Goal: Task Accomplishment & Management: Manage account settings

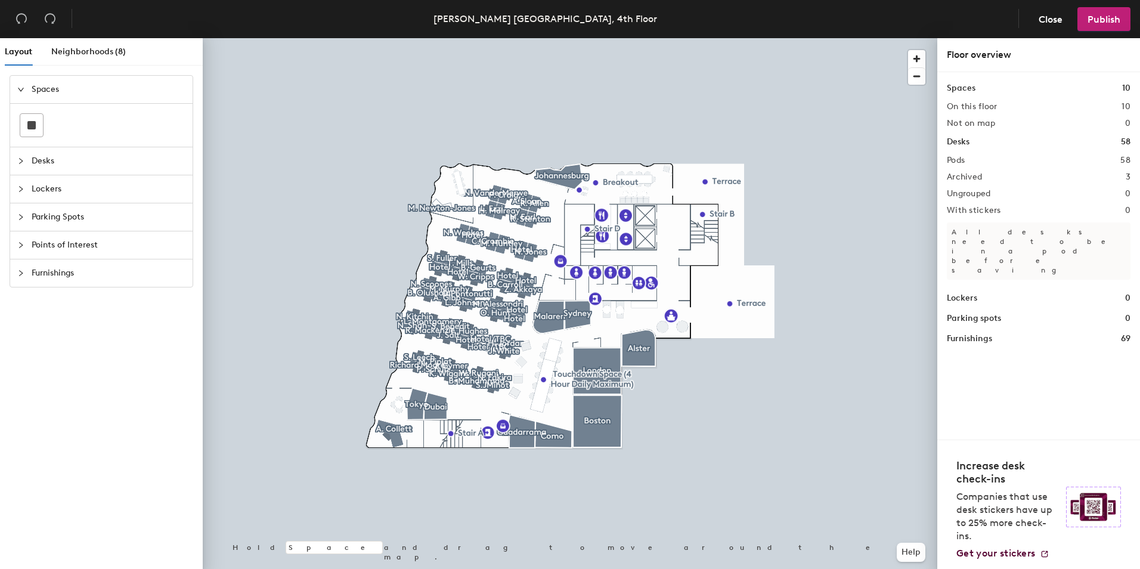
click at [862, 38] on div at bounding box center [570, 38] width 735 height 0
click at [921, 58] on span "button" at bounding box center [916, 58] width 17 height 17
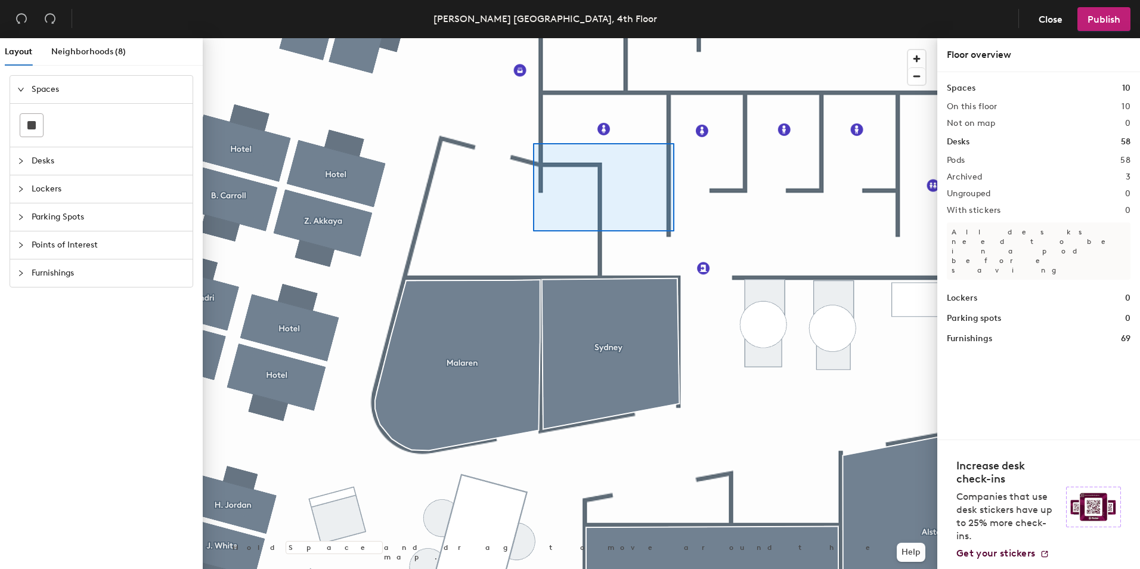
click at [670, 38] on div at bounding box center [570, 38] width 735 height 0
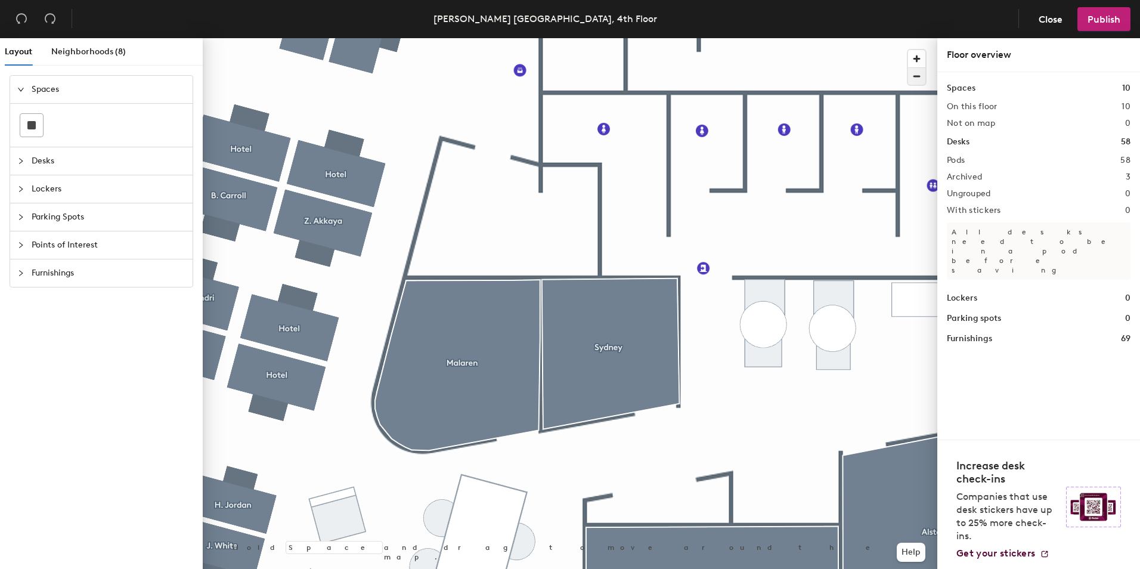
click at [914, 78] on span "button" at bounding box center [916, 76] width 17 height 17
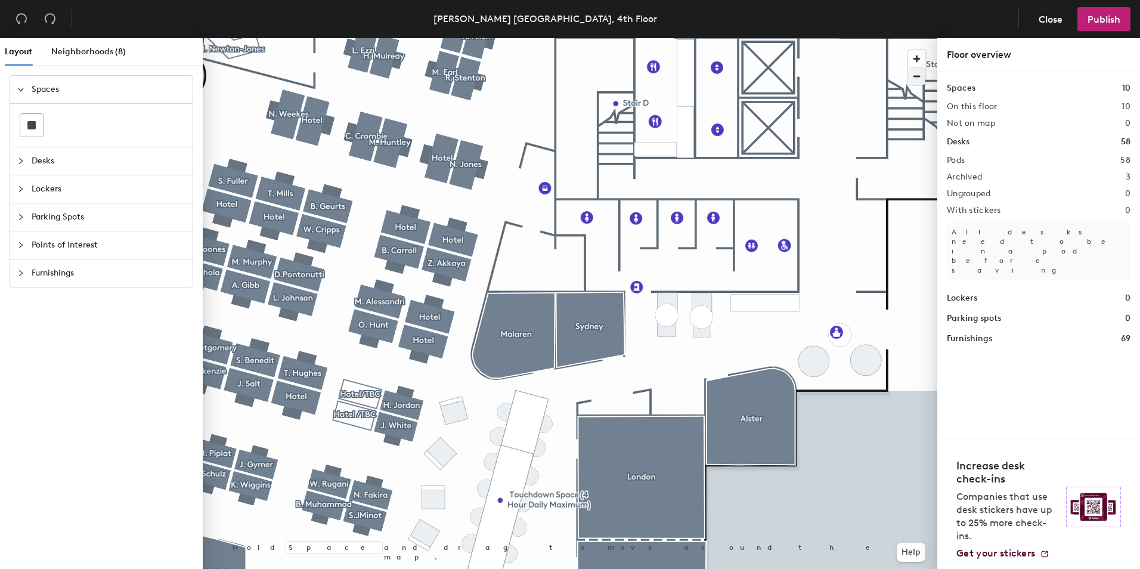
click at [336, 38] on div at bounding box center [570, 38] width 735 height 0
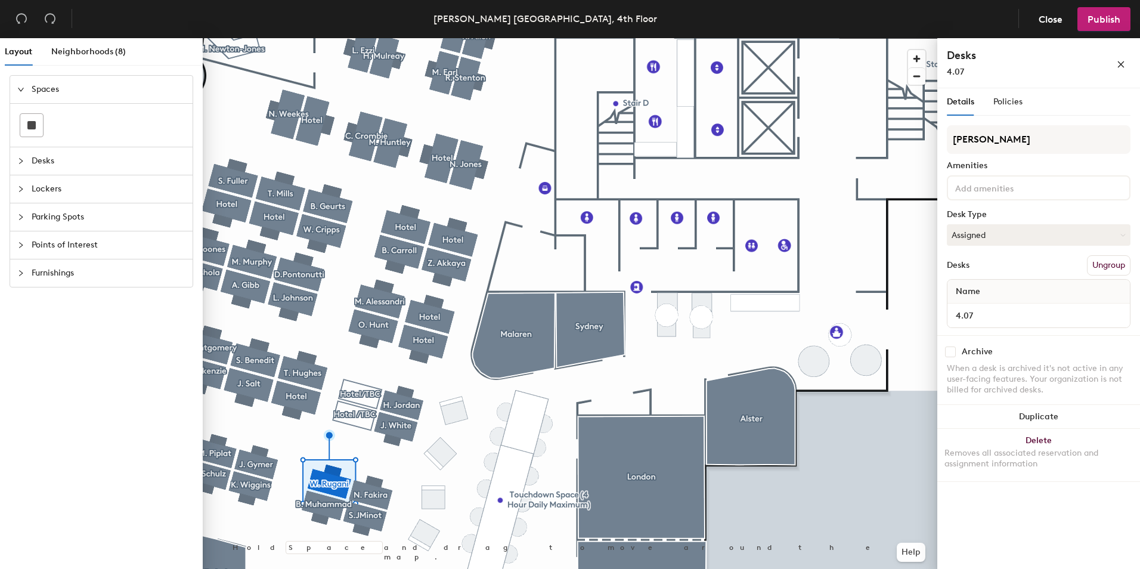
click at [94, 345] on div "Spaces Desks Lockers Parking Spots Points of Interest Furnishings" at bounding box center [101, 324] width 203 height 499
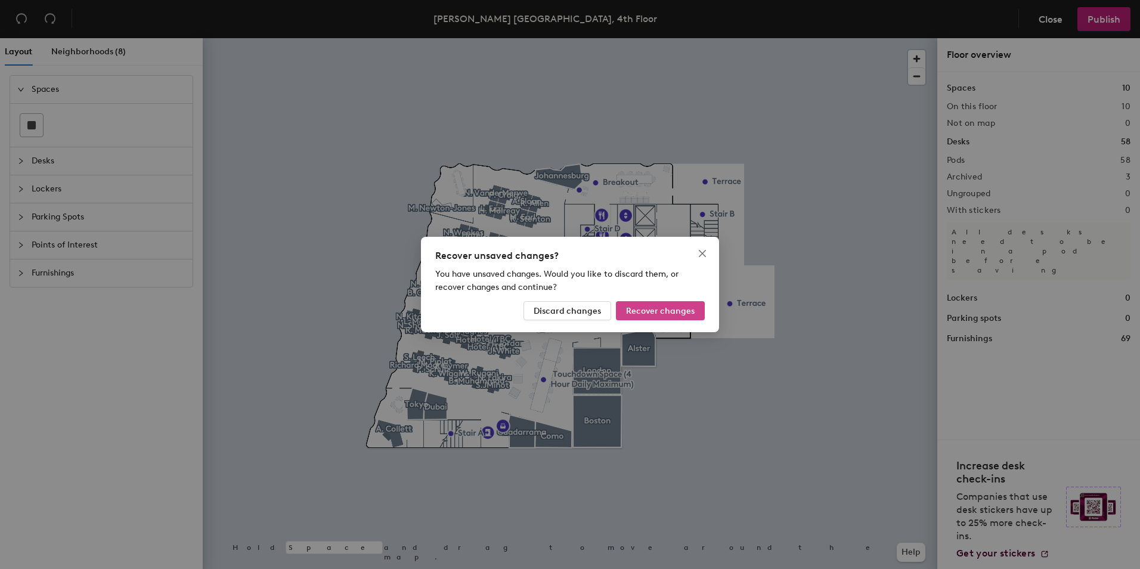
click at [649, 309] on span "Recover changes" at bounding box center [660, 311] width 69 height 10
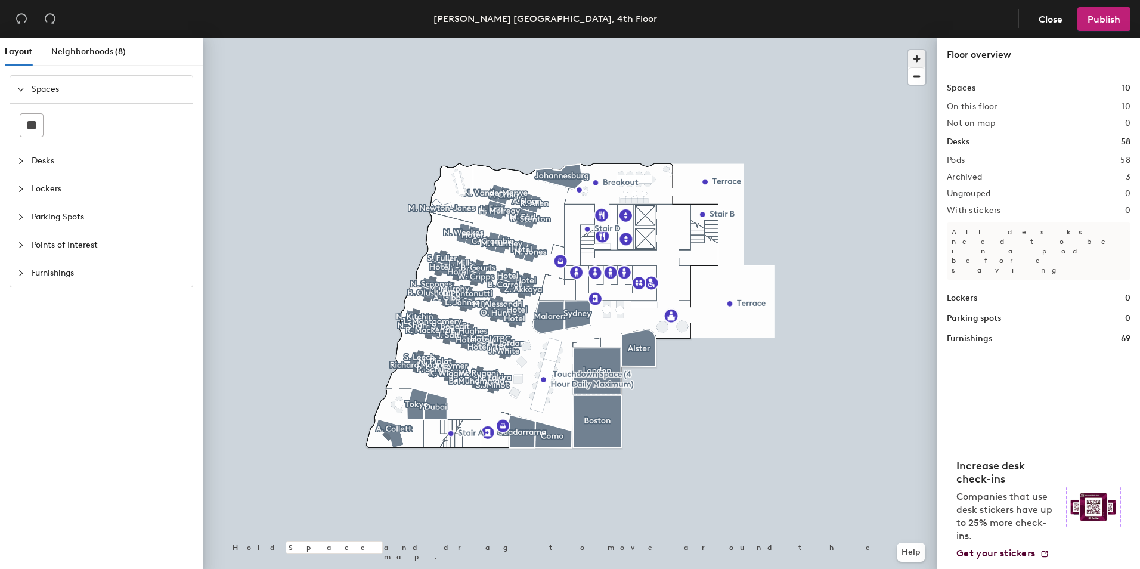
click at [923, 58] on span "button" at bounding box center [916, 58] width 17 height 17
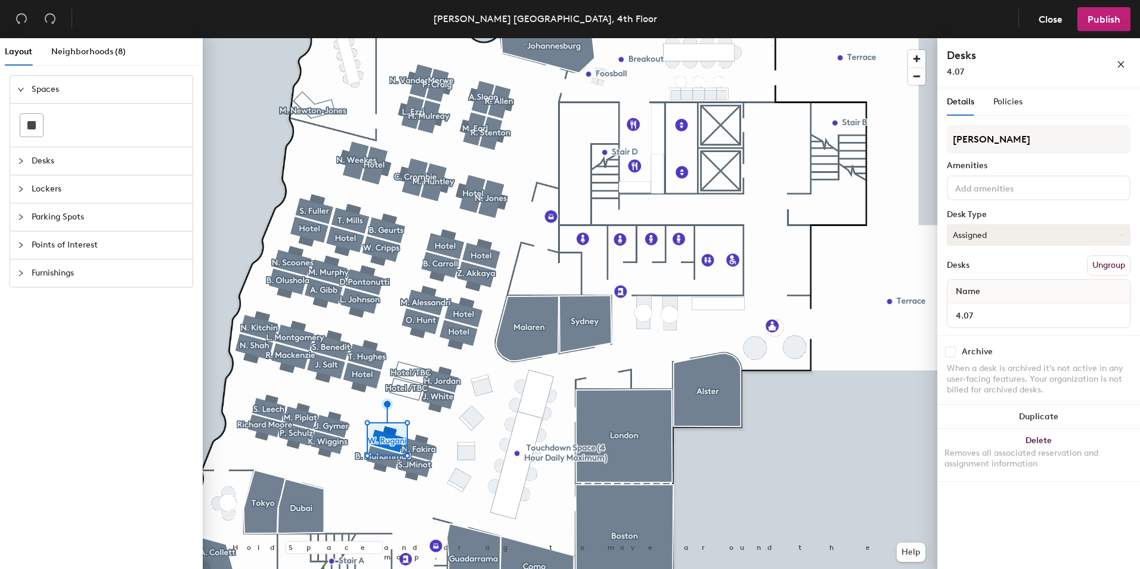
click at [1092, 237] on button "Assigned" at bounding box center [1039, 234] width 184 height 21
click at [980, 308] on div "Hoteled" at bounding box center [1007, 308] width 119 height 18
click at [1105, 20] on span "Publish" at bounding box center [1104, 19] width 33 height 11
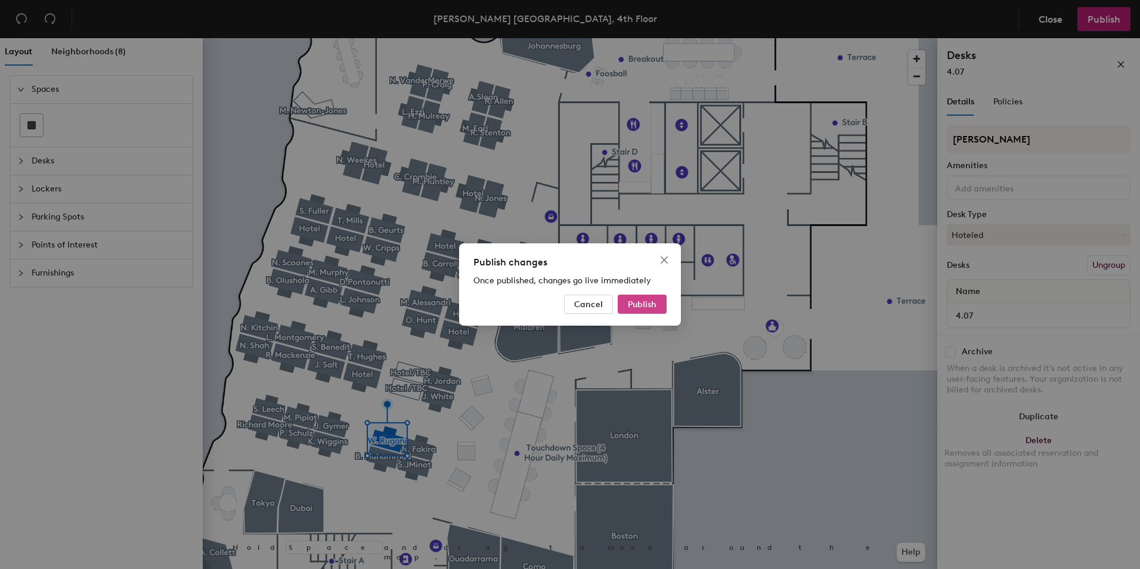
click at [634, 302] on span "Publish" at bounding box center [642, 304] width 29 height 10
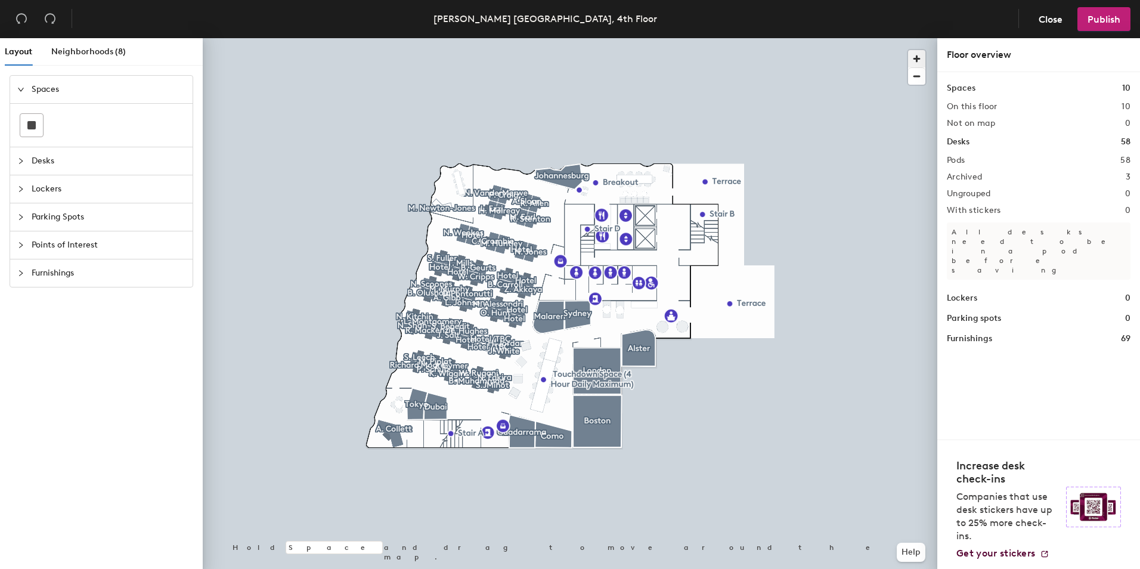
click at [915, 63] on span "button" at bounding box center [916, 58] width 17 height 17
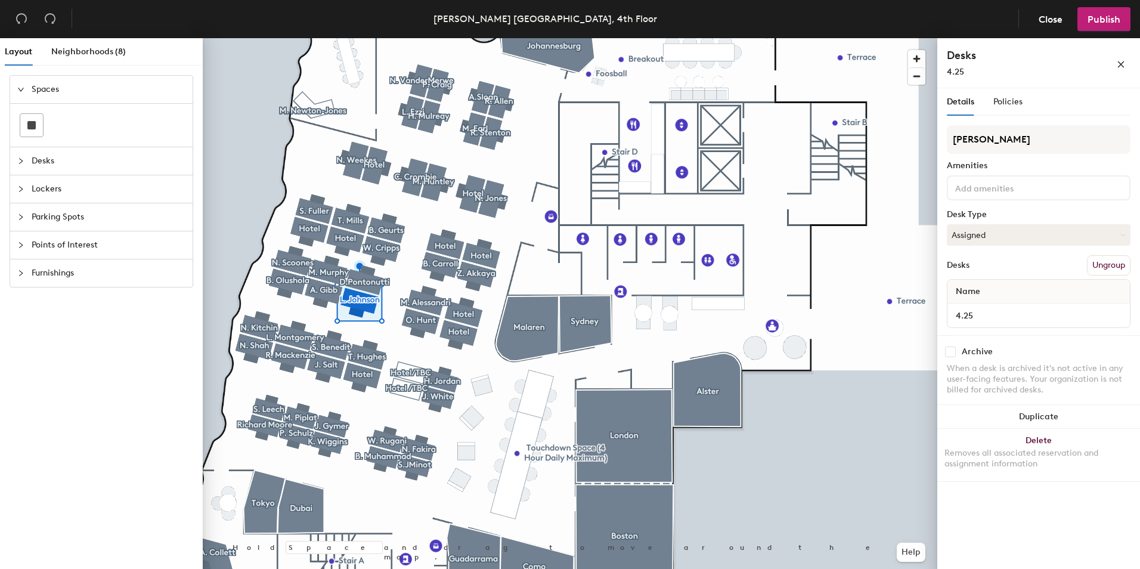
click at [1029, 187] on input at bounding box center [1006, 187] width 107 height 14
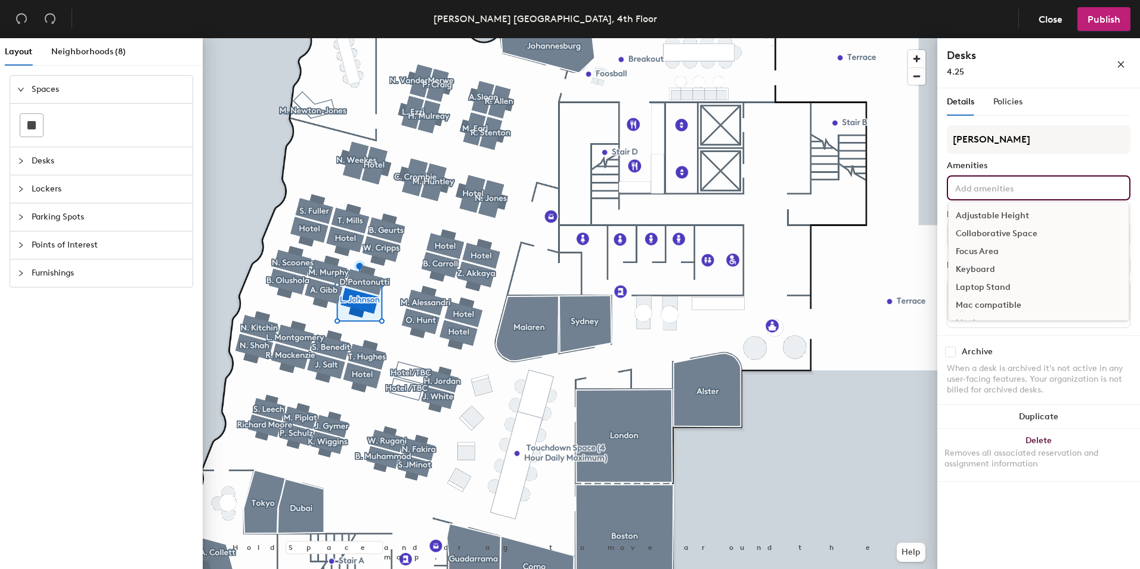
click at [1022, 214] on div "Adjustable Height" at bounding box center [1039, 216] width 180 height 18
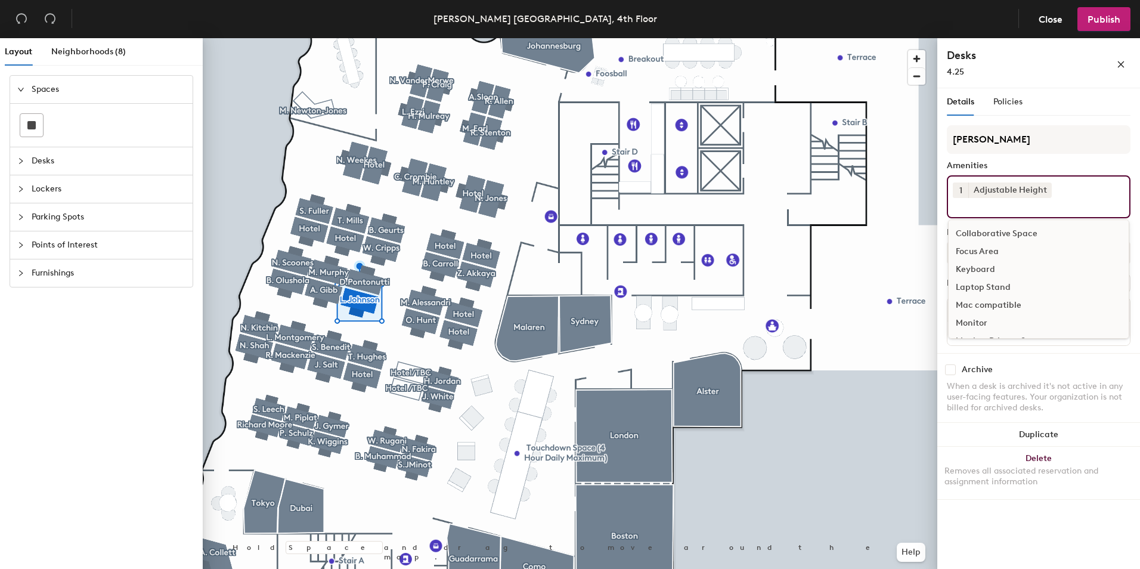
click at [1022, 318] on div "Monitor" at bounding box center [1039, 323] width 180 height 18
click at [837, 38] on div at bounding box center [570, 38] width 735 height 0
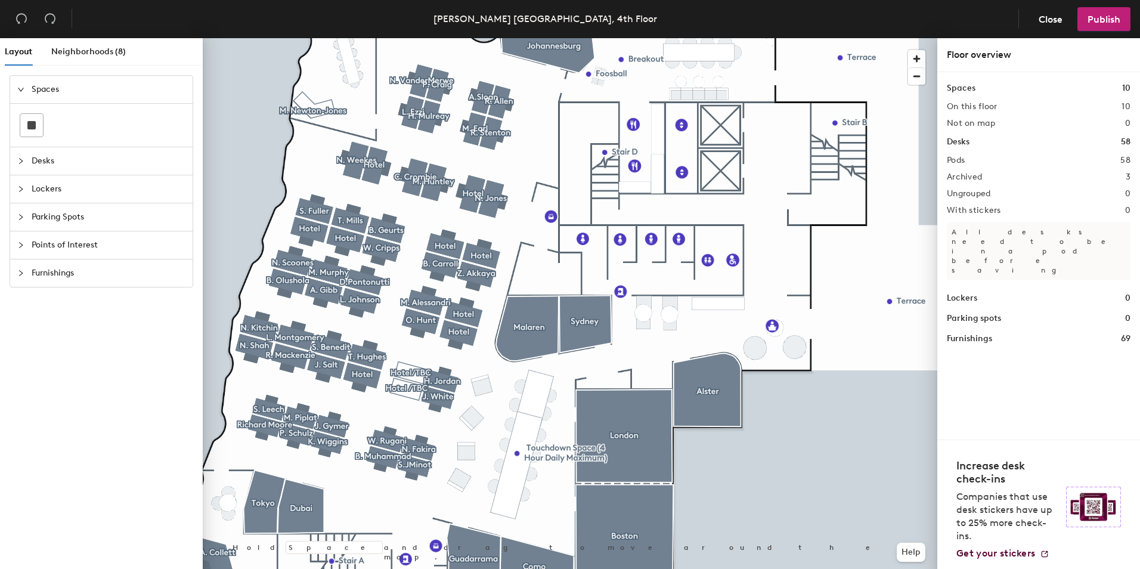
click at [1102, 508] on img at bounding box center [1093, 507] width 55 height 41
click at [1000, 552] on span "Get your stickers" at bounding box center [996, 553] width 79 height 11
click at [365, 38] on div at bounding box center [570, 38] width 735 height 0
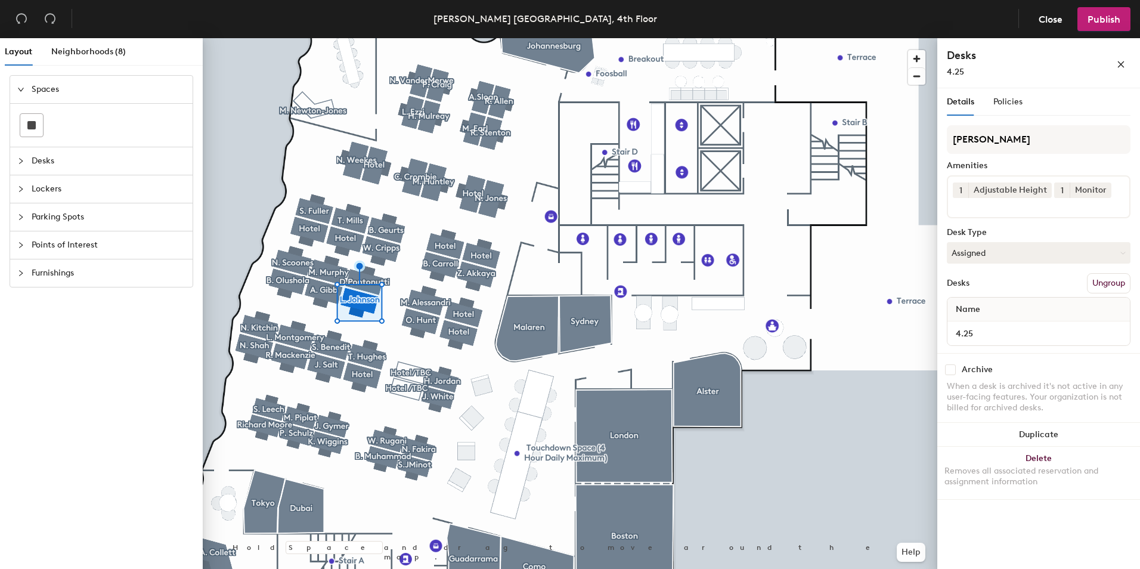
click at [1065, 192] on button "1" at bounding box center [1062, 191] width 16 height 16
click at [1063, 203] on div "2" at bounding box center [1062, 206] width 16 height 16
click at [1056, 255] on button "Assigned" at bounding box center [1039, 252] width 184 height 21
click at [1030, 288] on div "Assigned" at bounding box center [1007, 290] width 119 height 18
click at [963, 102] on span "Details" at bounding box center [960, 102] width 27 height 10
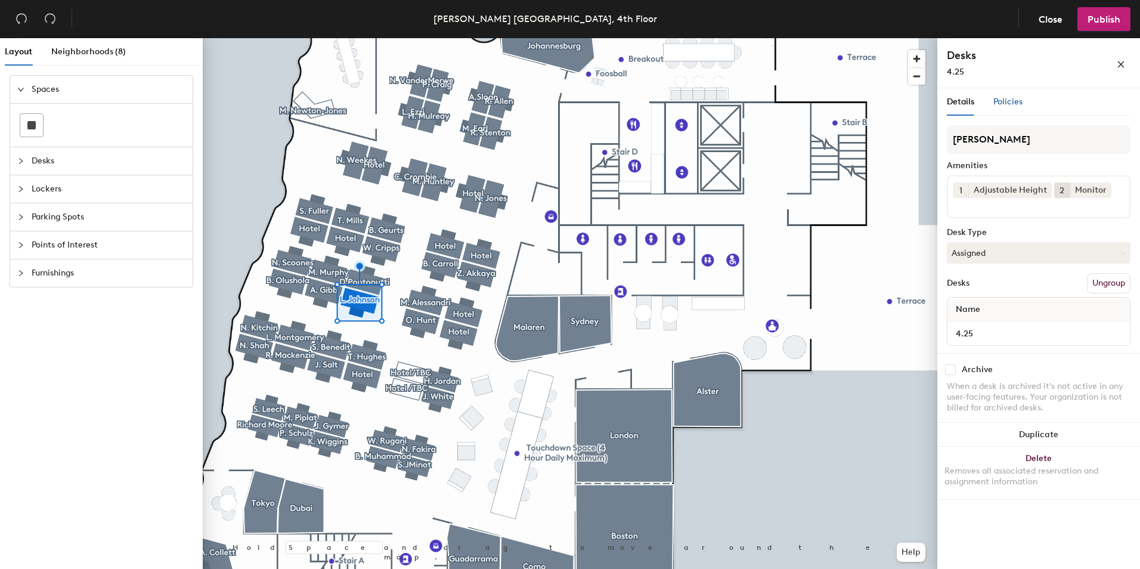
click at [1007, 104] on span "Policies" at bounding box center [1008, 102] width 29 height 10
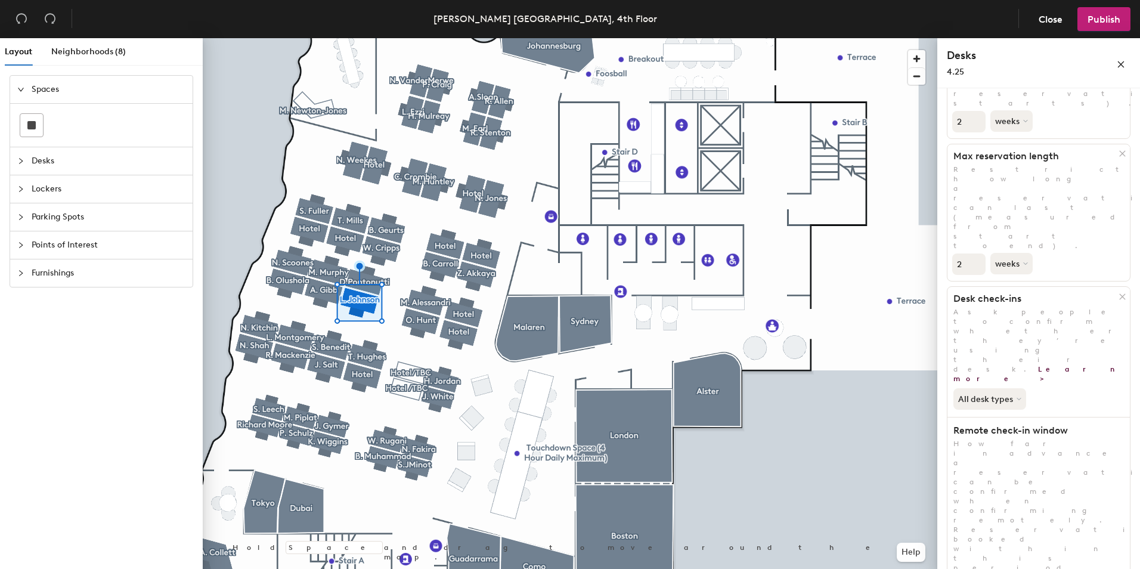
scroll to position [157, 0]
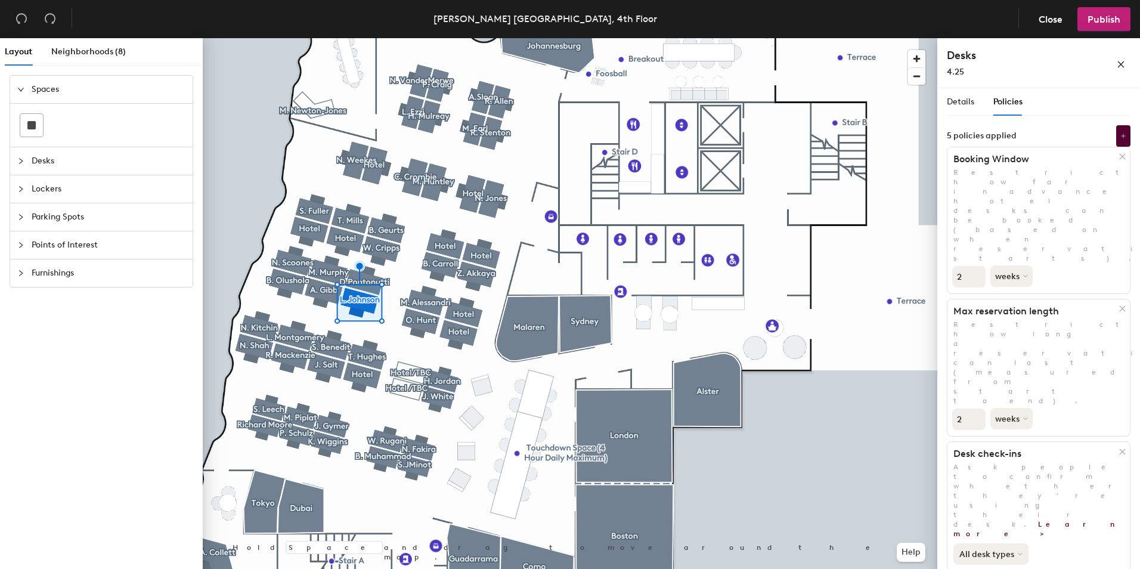
click at [1018, 552] on icon at bounding box center [1020, 554] width 5 height 5
click at [1013, 568] on div "All desk types" at bounding box center [990, 580] width 73 height 14
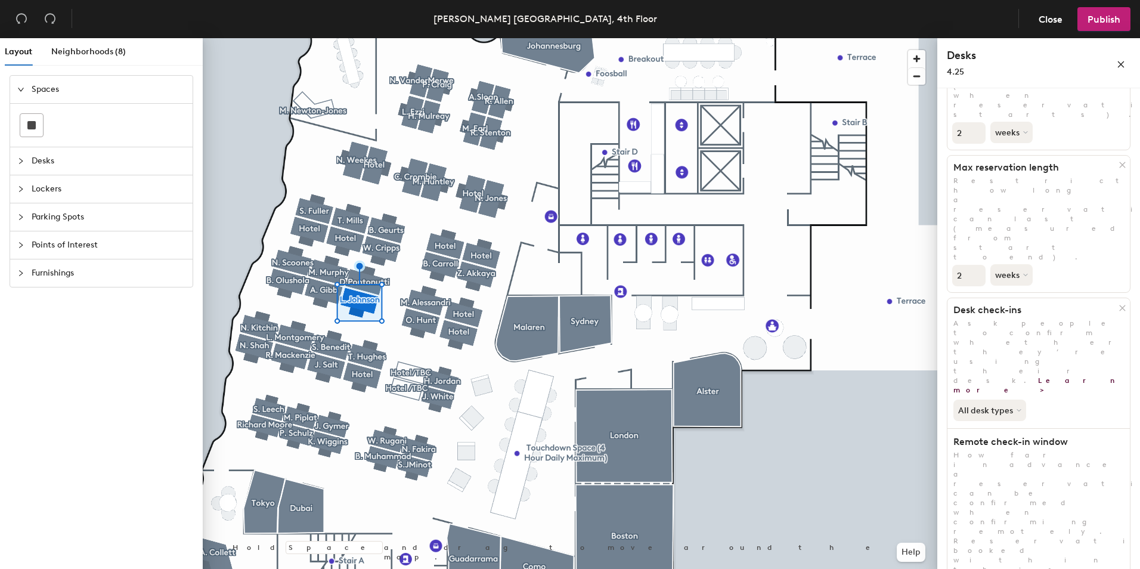
scroll to position [157, 0]
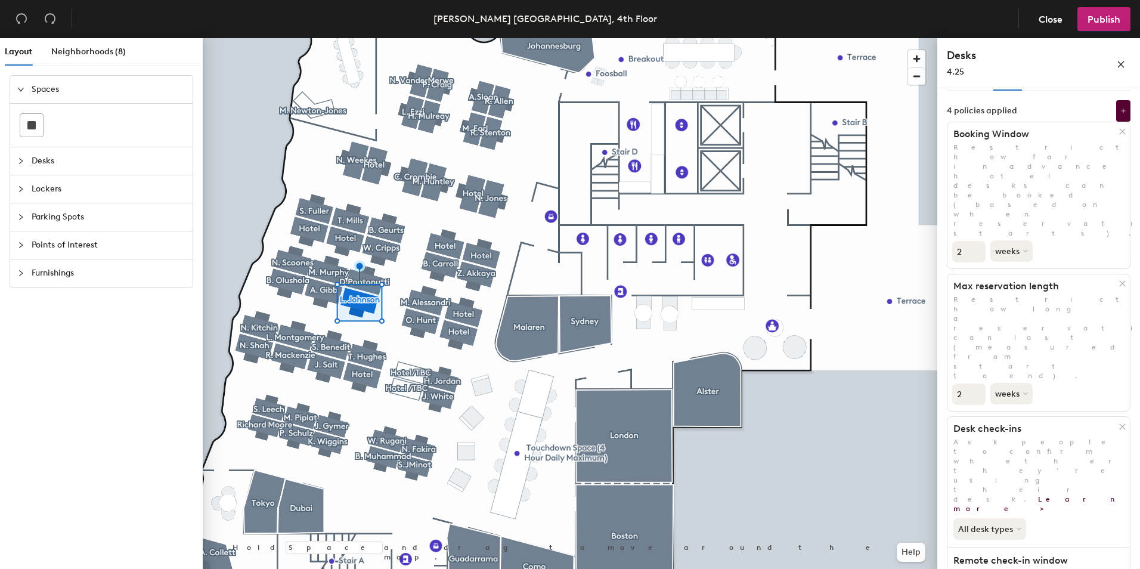
scroll to position [0, 0]
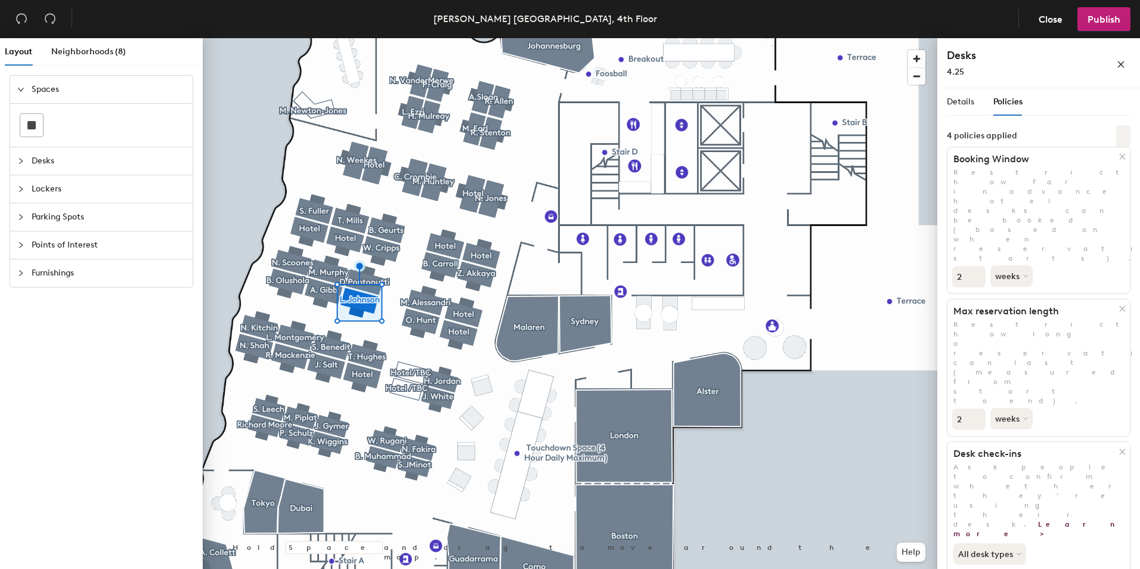
click at [1121, 135] on icon at bounding box center [1124, 136] width 6 height 6
click at [1081, 126] on div "4 policies applied" at bounding box center [1039, 135] width 184 height 21
click at [964, 98] on span "Details" at bounding box center [960, 102] width 27 height 10
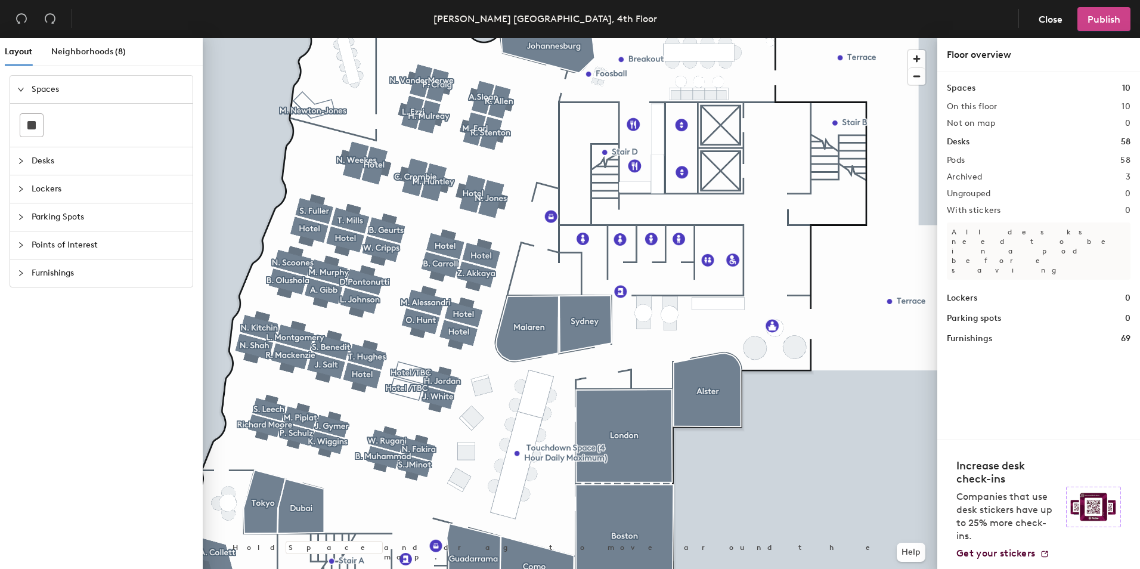
click at [1102, 18] on span "Publish" at bounding box center [1104, 19] width 33 height 11
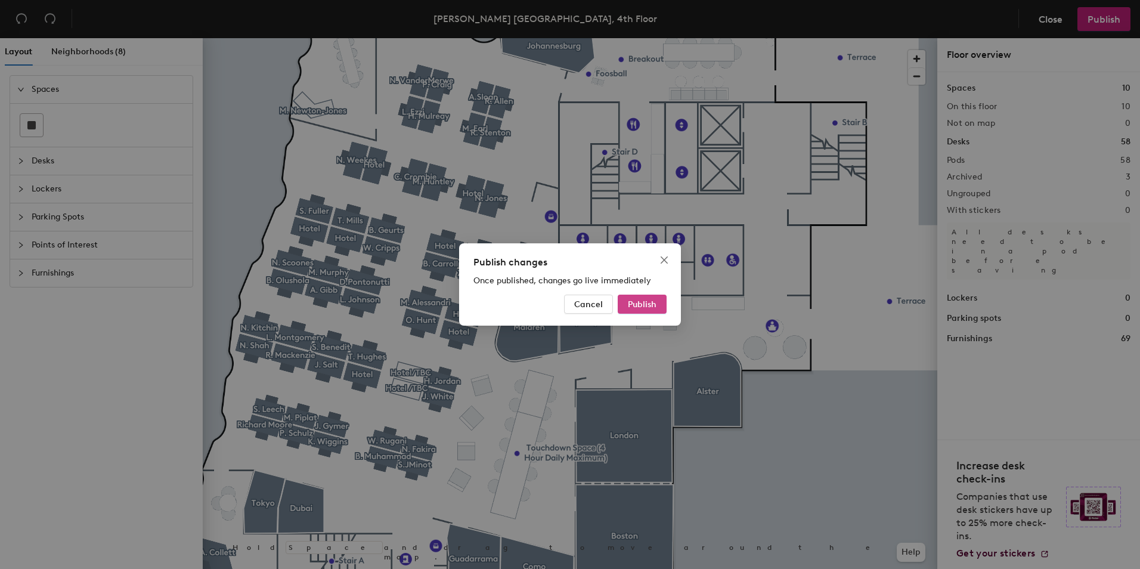
click at [649, 299] on span "Publish" at bounding box center [642, 304] width 29 height 10
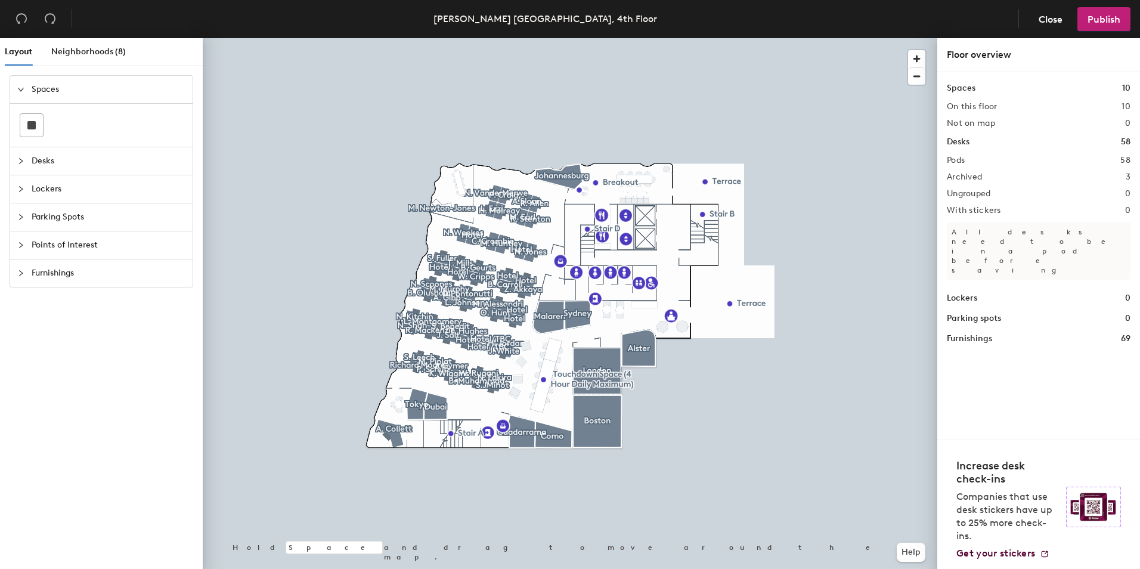
click at [847, 38] on div at bounding box center [570, 38] width 735 height 0
click at [921, 55] on span "button" at bounding box center [916, 58] width 17 height 17
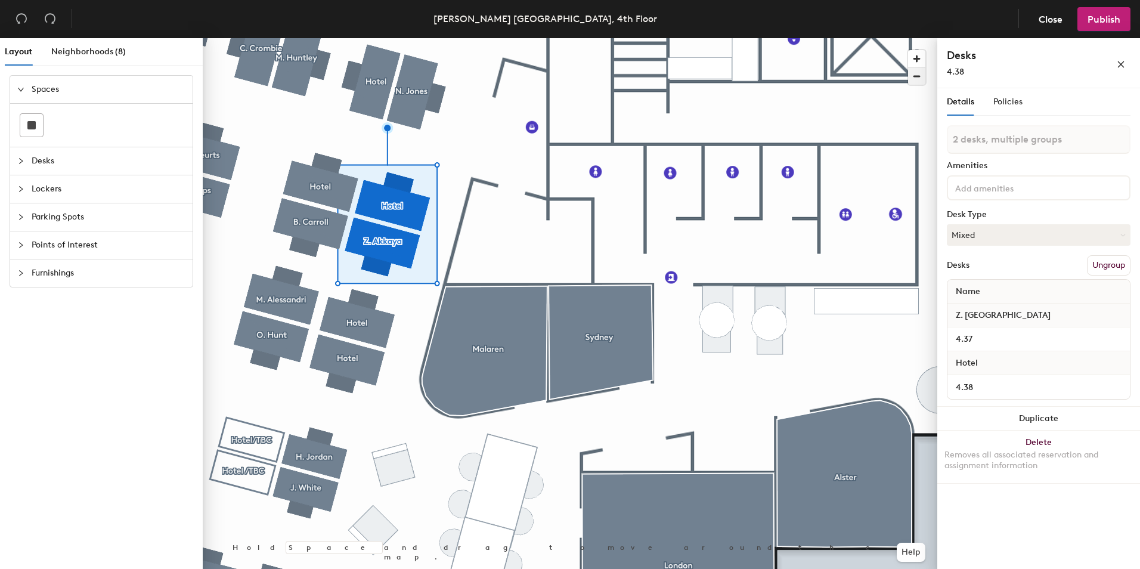
click at [920, 76] on span "button" at bounding box center [916, 76] width 17 height 17
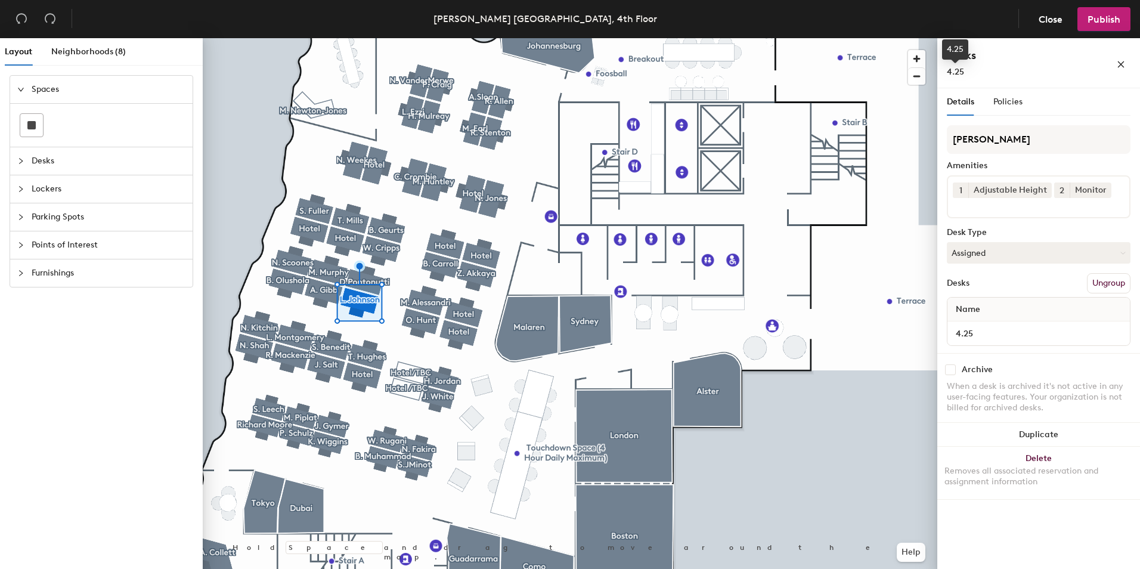
click at [952, 48] on div "4.25" at bounding box center [955, 49] width 26 height 20
click at [44, 84] on span "Spaces" at bounding box center [109, 89] width 154 height 27
click at [48, 115] on span "Desks" at bounding box center [109, 117] width 154 height 27
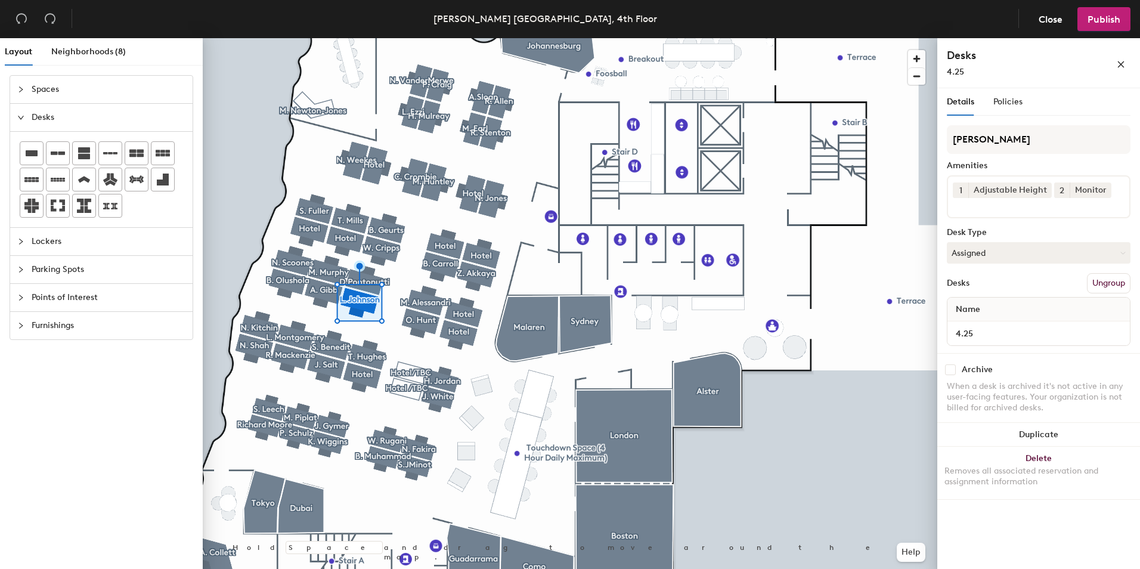
click at [45, 245] on span "Lockers" at bounding box center [109, 241] width 154 height 27
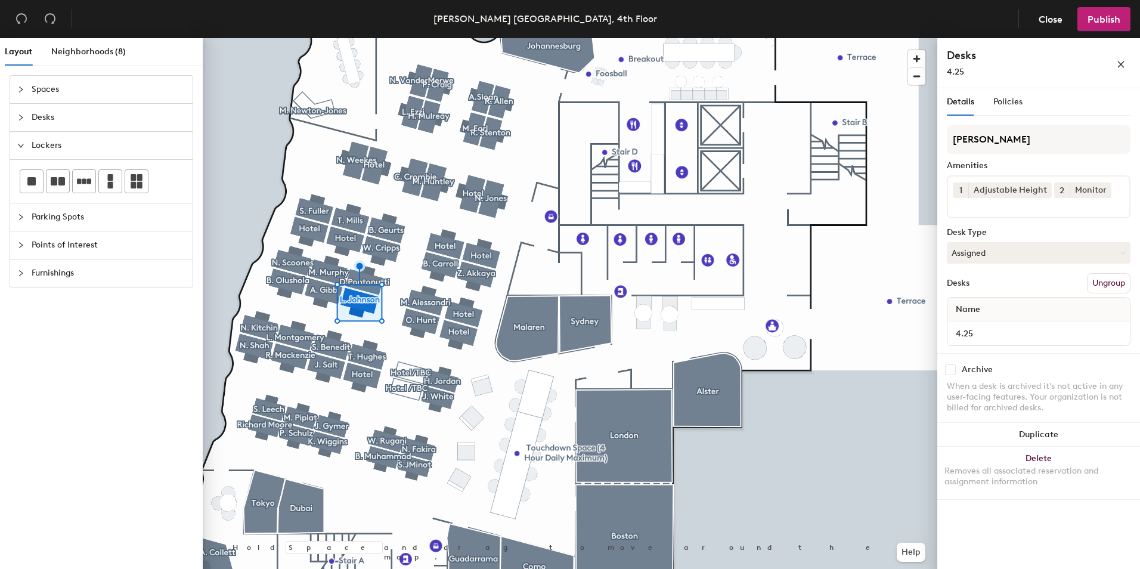
click at [48, 218] on span "Parking Spots" at bounding box center [109, 216] width 154 height 27
click at [64, 422] on div "Spaces Desks Lockers Parking Spots Points of Interest Furnishings" at bounding box center [101, 324] width 203 height 499
